Goal: Navigation & Orientation: Find specific page/section

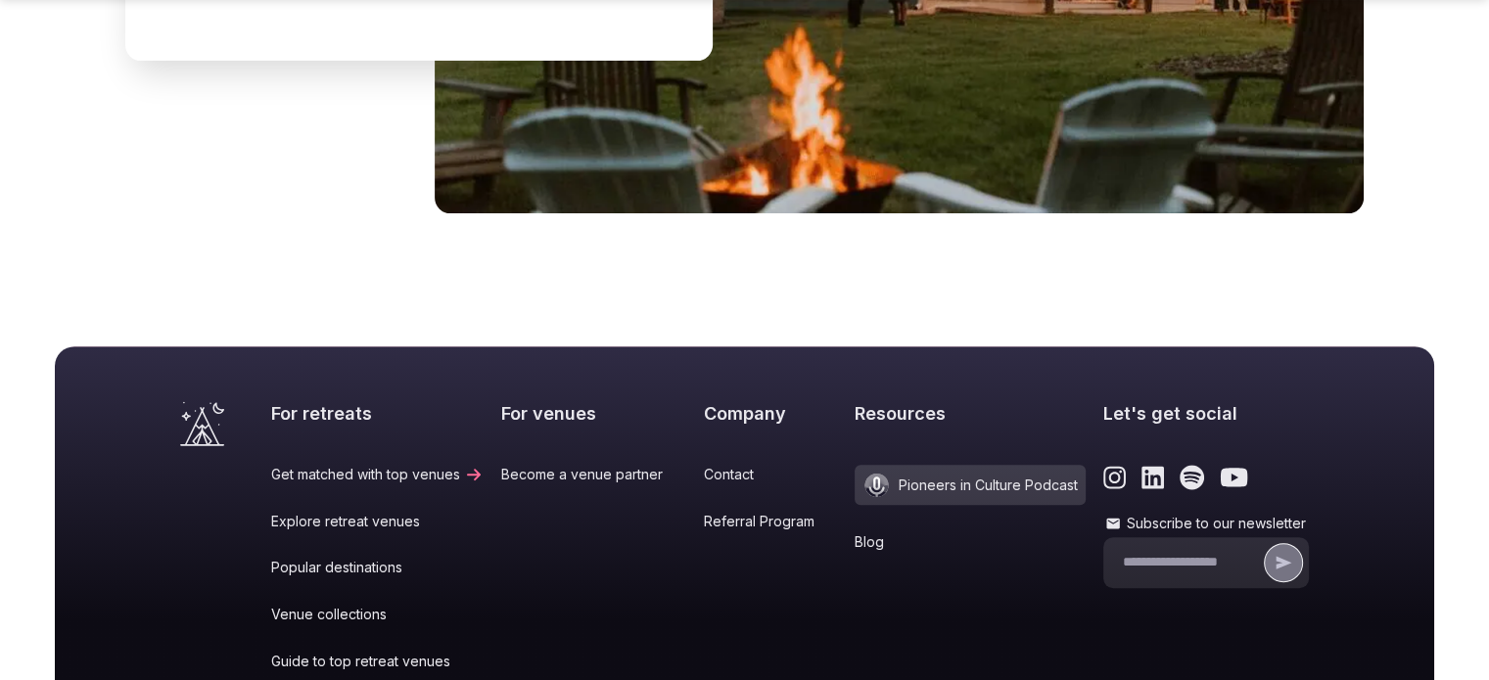
scroll to position [8118, 0]
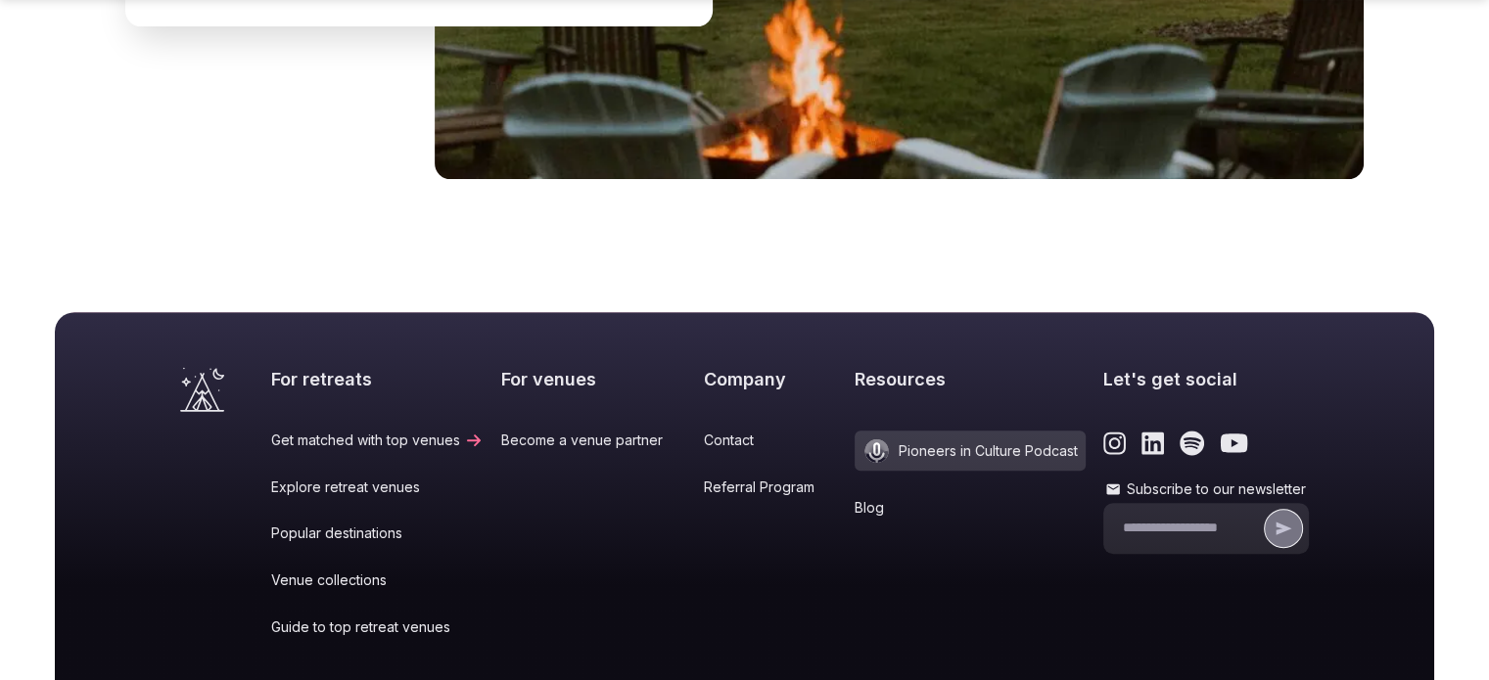
click at [391, 478] on link "Explore retreat venues" at bounding box center [377, 488] width 212 height 20
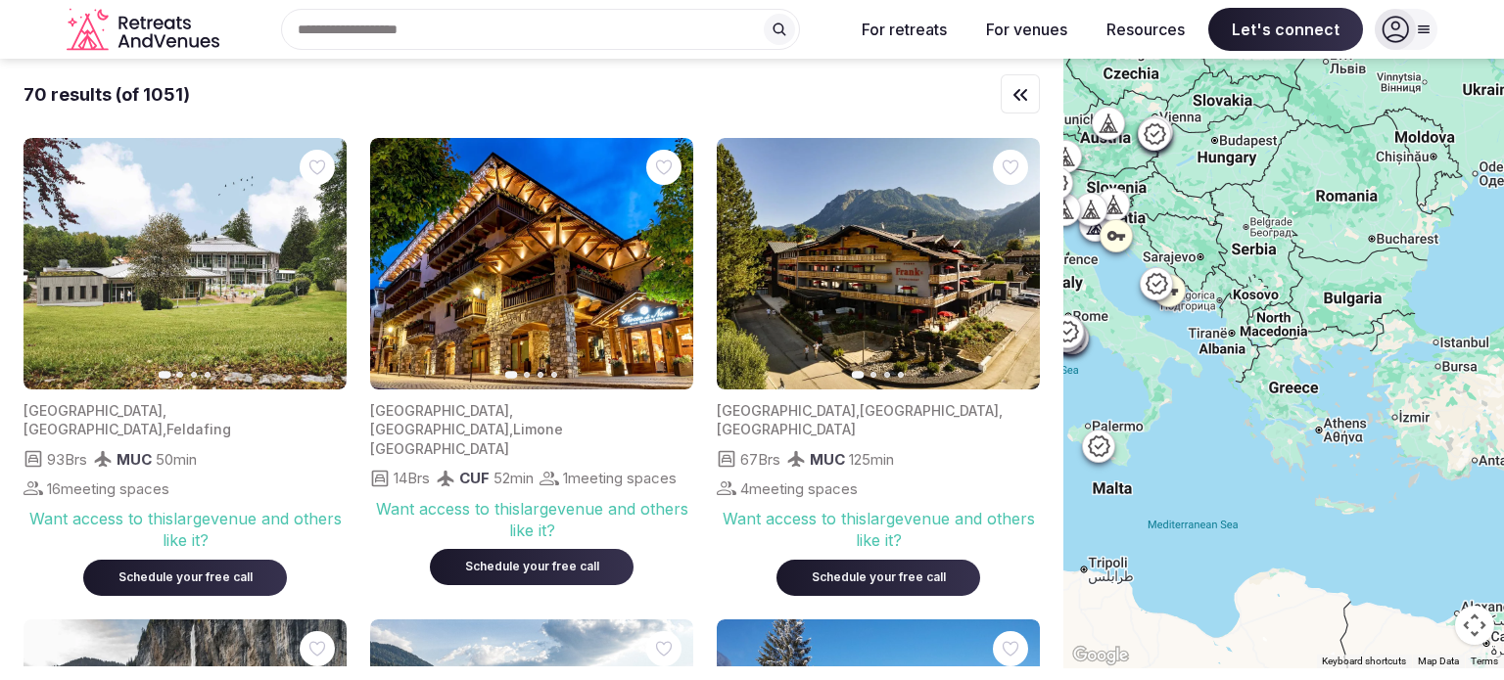
drag, startPoint x: 1453, startPoint y: 354, endPoint x: 1126, endPoint y: 359, distance: 327.0
click at [1126, 359] on div at bounding box center [1283, 364] width 441 height 610
drag, startPoint x: 1431, startPoint y: 317, endPoint x: 1130, endPoint y: 333, distance: 301.9
click at [1130, 333] on div at bounding box center [1283, 364] width 441 height 610
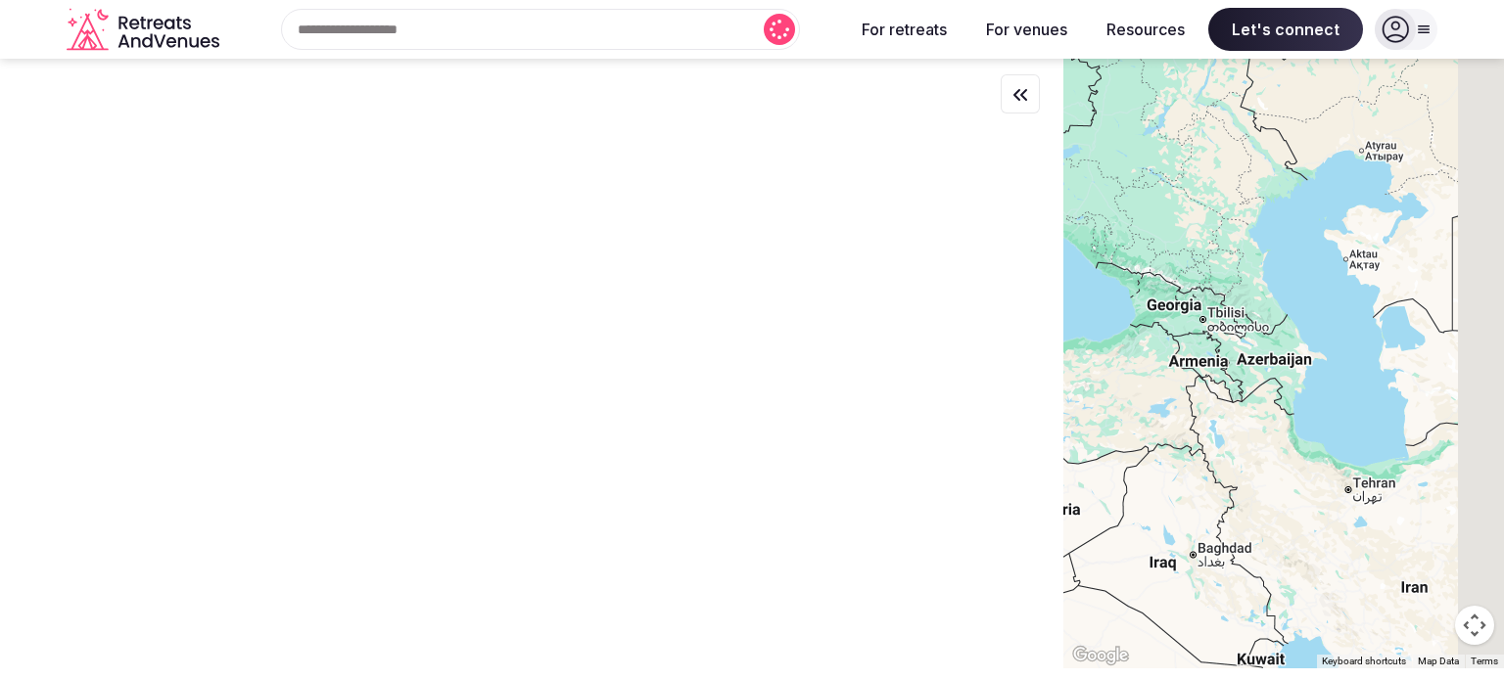
drag, startPoint x: 1385, startPoint y: 332, endPoint x: 1110, endPoint y: 307, distance: 276.2
click at [1110, 307] on div at bounding box center [1283, 364] width 441 height 610
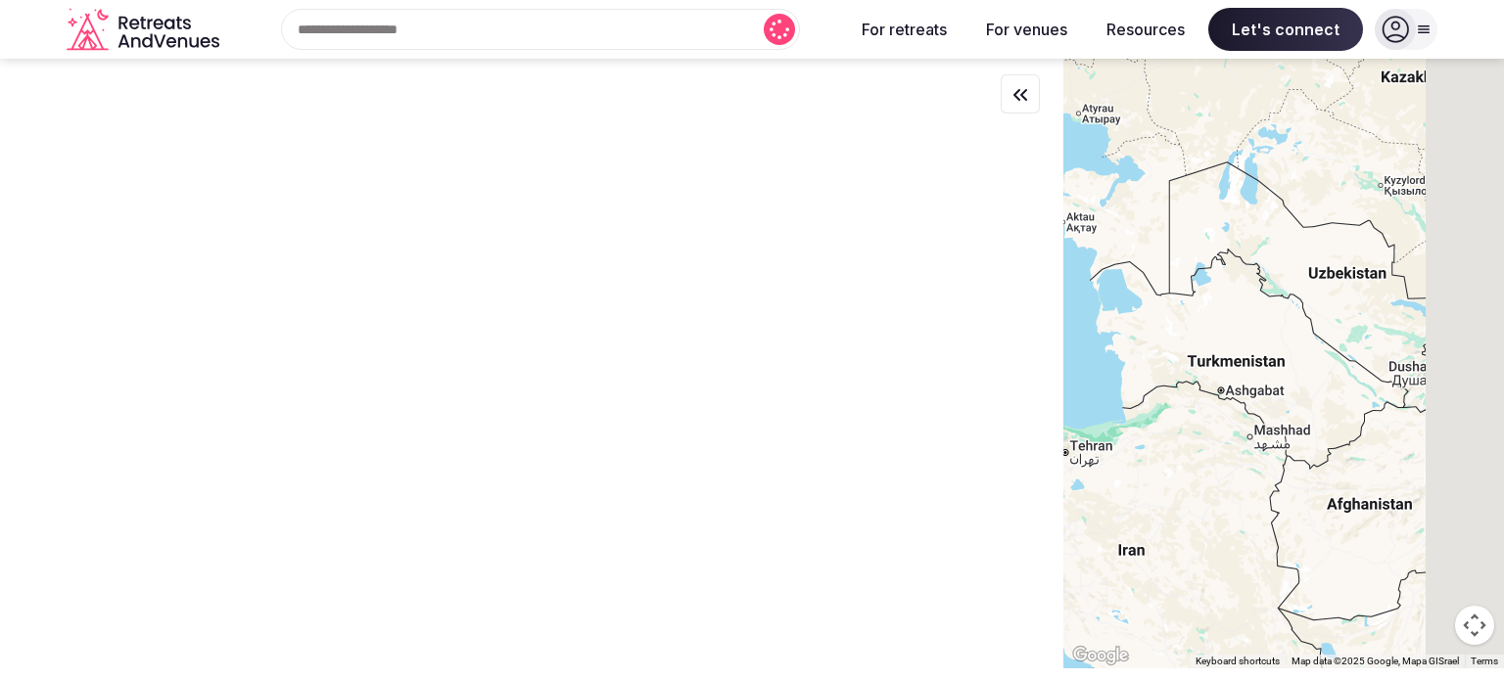
drag, startPoint x: 1355, startPoint y: 344, endPoint x: 1167, endPoint y: 333, distance: 188.3
click at [1167, 333] on div at bounding box center [1283, 364] width 441 height 610
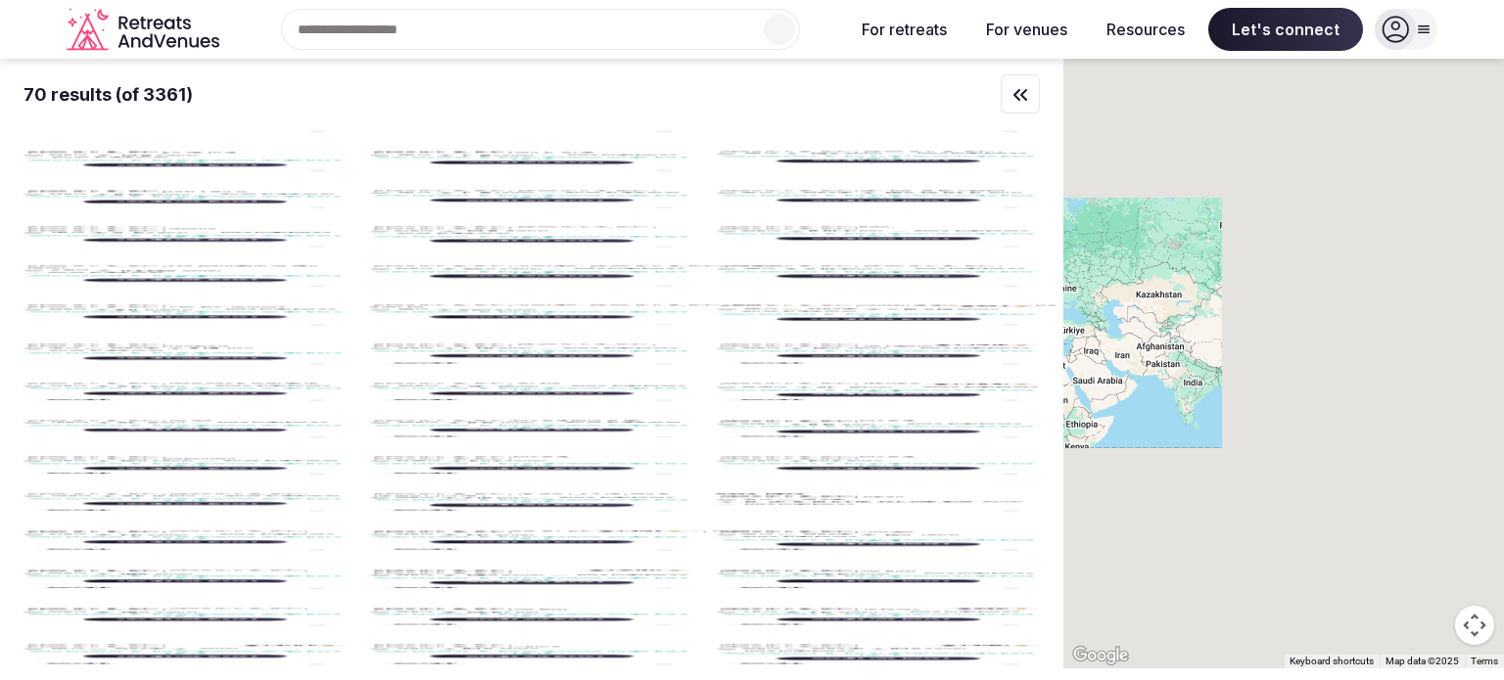
drag, startPoint x: 1433, startPoint y: 391, endPoint x: 1200, endPoint y: 391, distance: 233.0
click at [1200, 391] on div at bounding box center [1283, 364] width 441 height 610
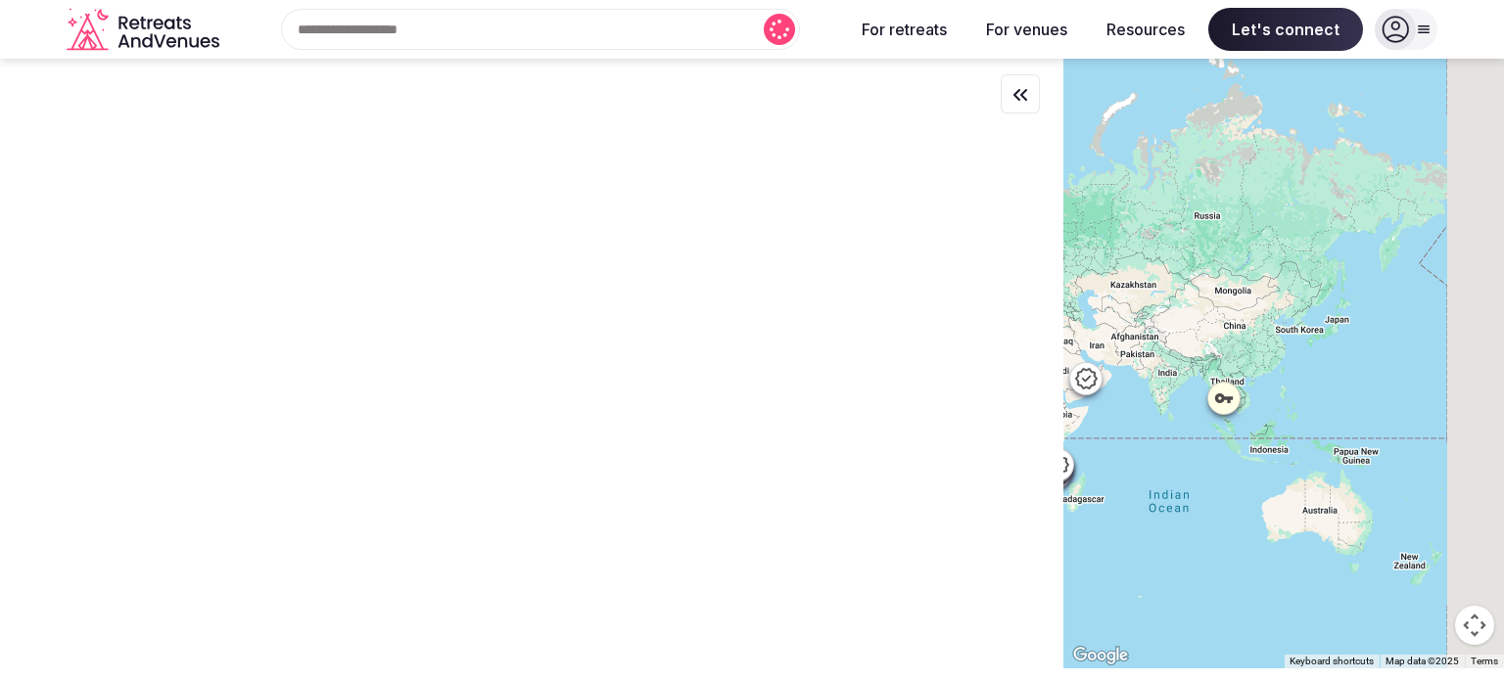
drag, startPoint x: 1230, startPoint y: 381, endPoint x: 1210, endPoint y: 341, distance: 44.7
click at [1210, 341] on div at bounding box center [1283, 364] width 441 height 610
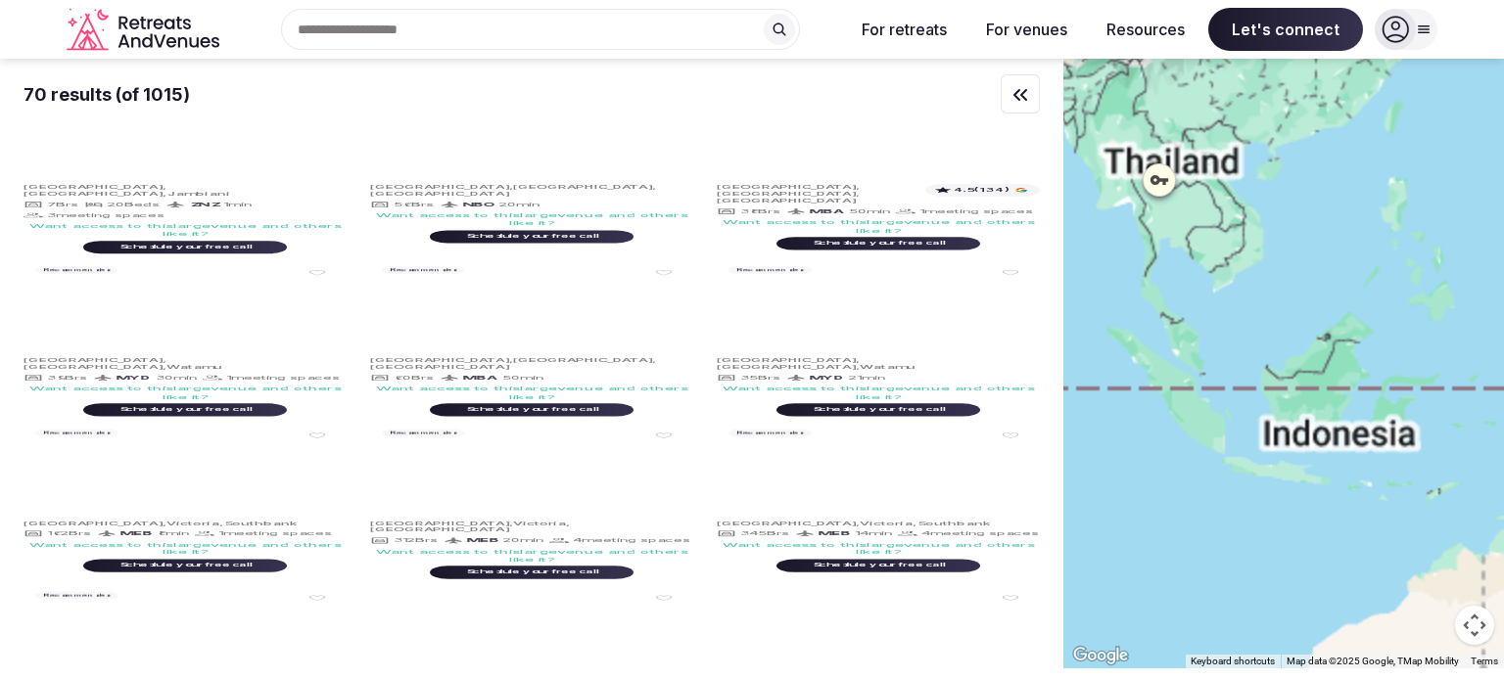
drag, startPoint x: 1186, startPoint y: 308, endPoint x: 1322, endPoint y: 240, distance: 151.5
click at [1322, 240] on div at bounding box center [1283, 364] width 441 height 610
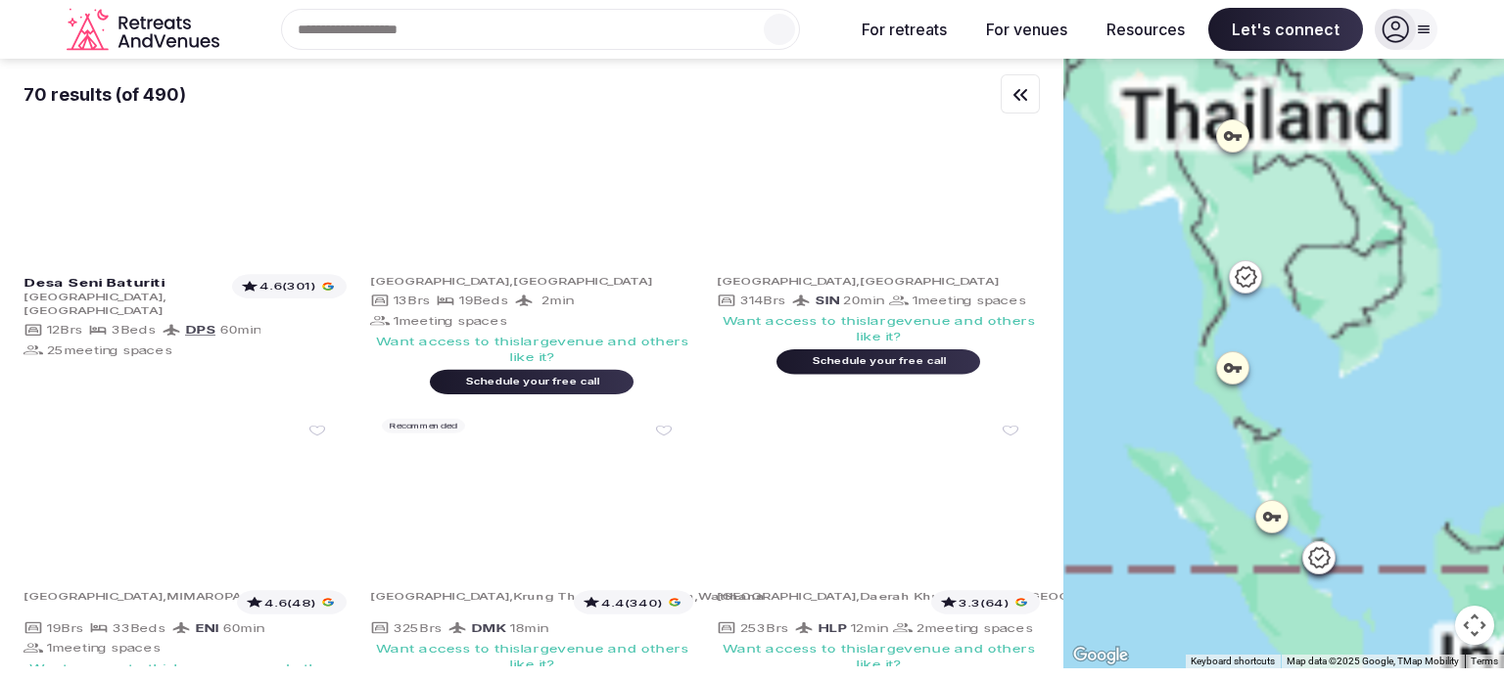
drag, startPoint x: 1194, startPoint y: 246, endPoint x: 1312, endPoint y: 335, distance: 147.4
click at [1313, 339] on div at bounding box center [1283, 364] width 441 height 610
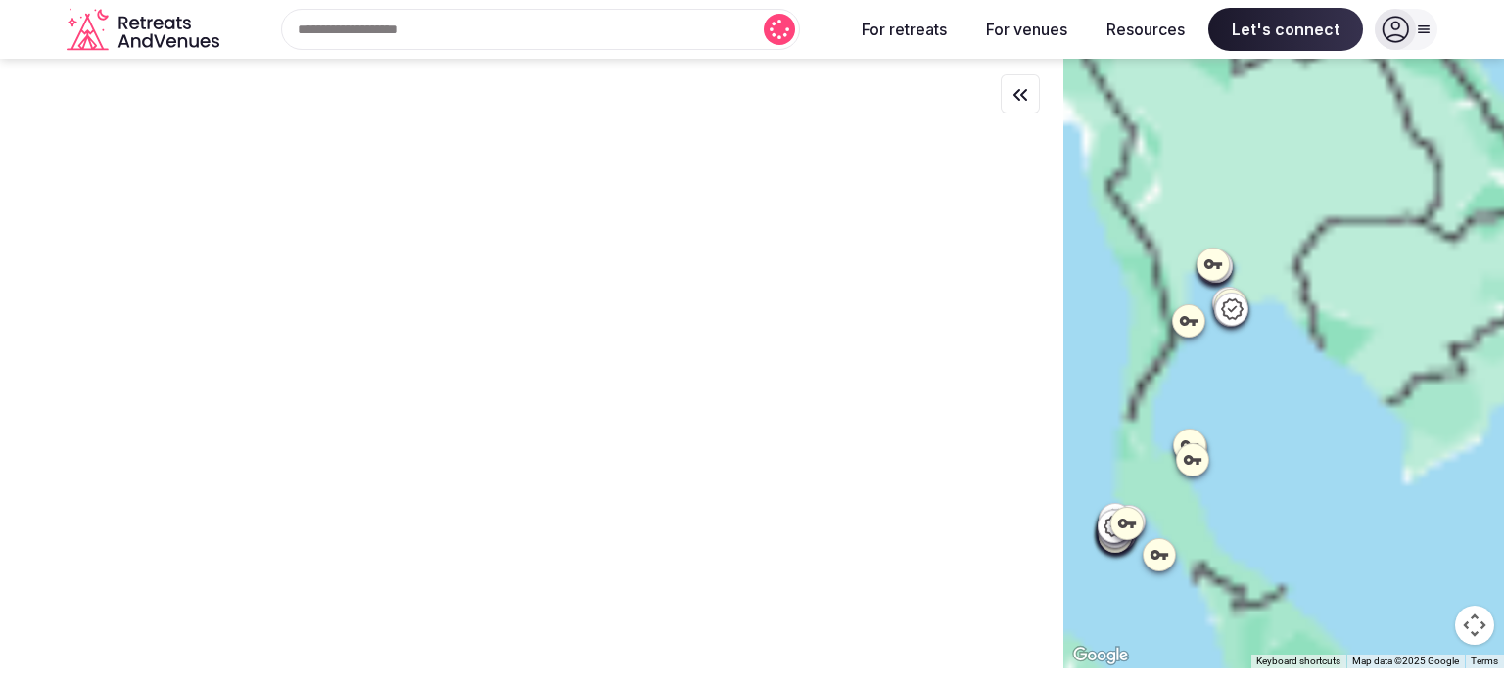
drag, startPoint x: 1247, startPoint y: 324, endPoint x: 1355, endPoint y: 355, distance: 112.1
click at [1355, 355] on div at bounding box center [1283, 364] width 441 height 610
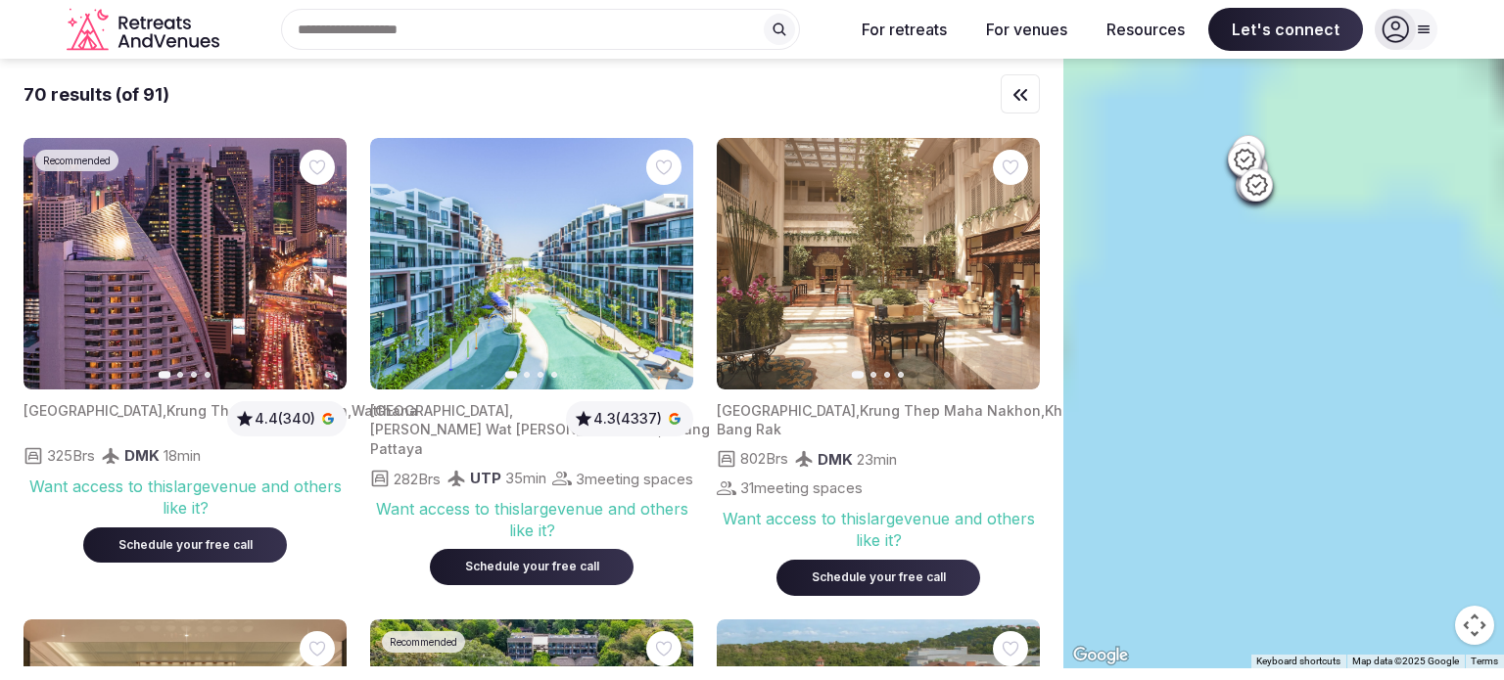
drag, startPoint x: 1392, startPoint y: 250, endPoint x: 1419, endPoint y: 526, distance: 277.4
click at [1419, 526] on div at bounding box center [1283, 364] width 441 height 610
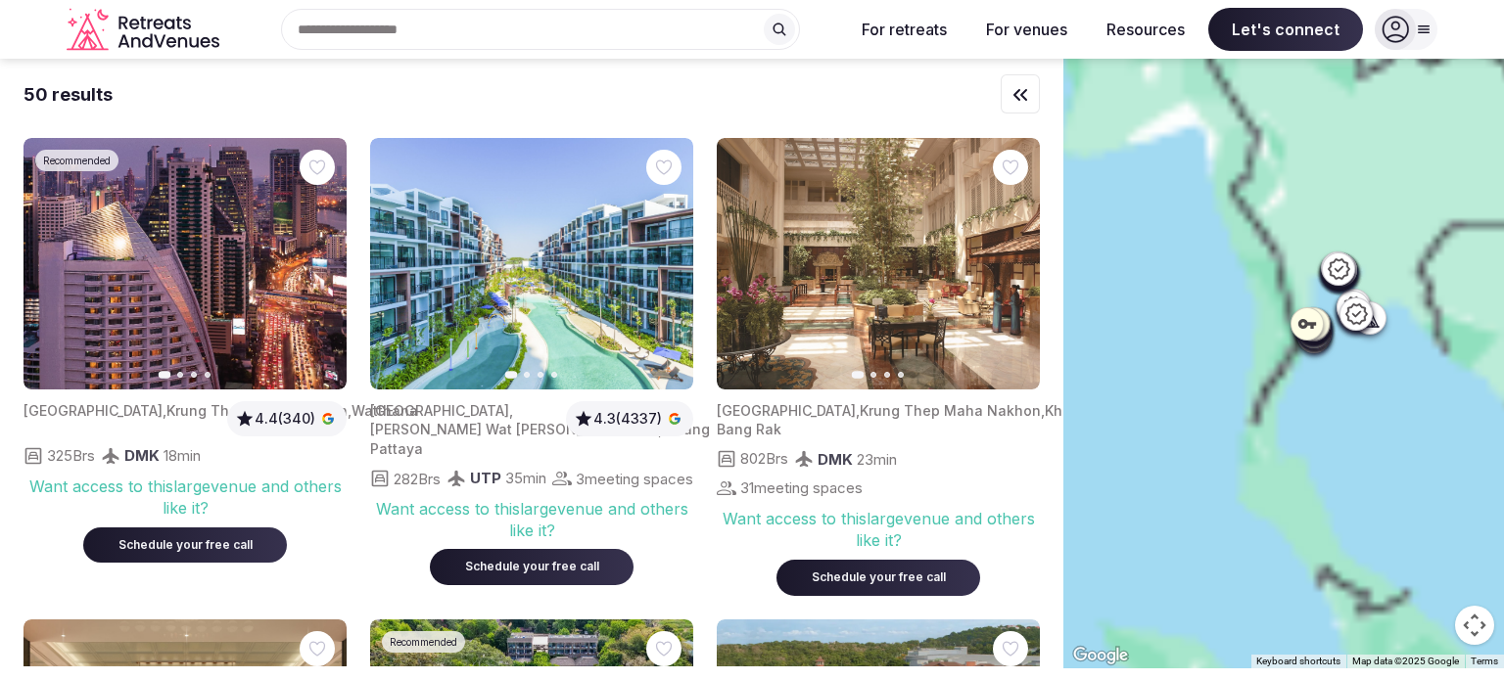
drag, startPoint x: 1362, startPoint y: 488, endPoint x: 1415, endPoint y: 311, distance: 184.9
click at [1415, 311] on div at bounding box center [1283, 364] width 441 height 610
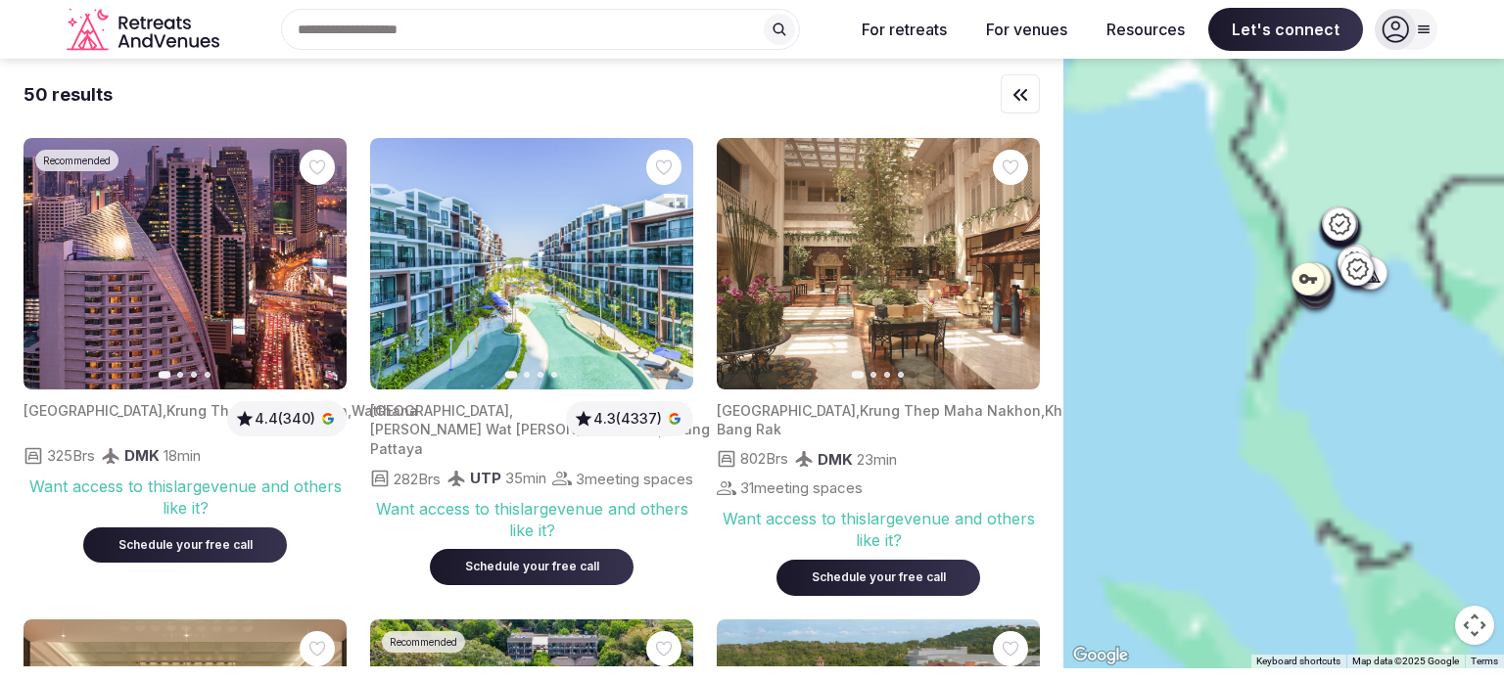
drag, startPoint x: 1393, startPoint y: 401, endPoint x: 1369, endPoint y: 288, distance: 116.2
click at [1370, 287] on div at bounding box center [1283, 364] width 441 height 610
